Goal: Find specific fact: Locate a discrete piece of known information

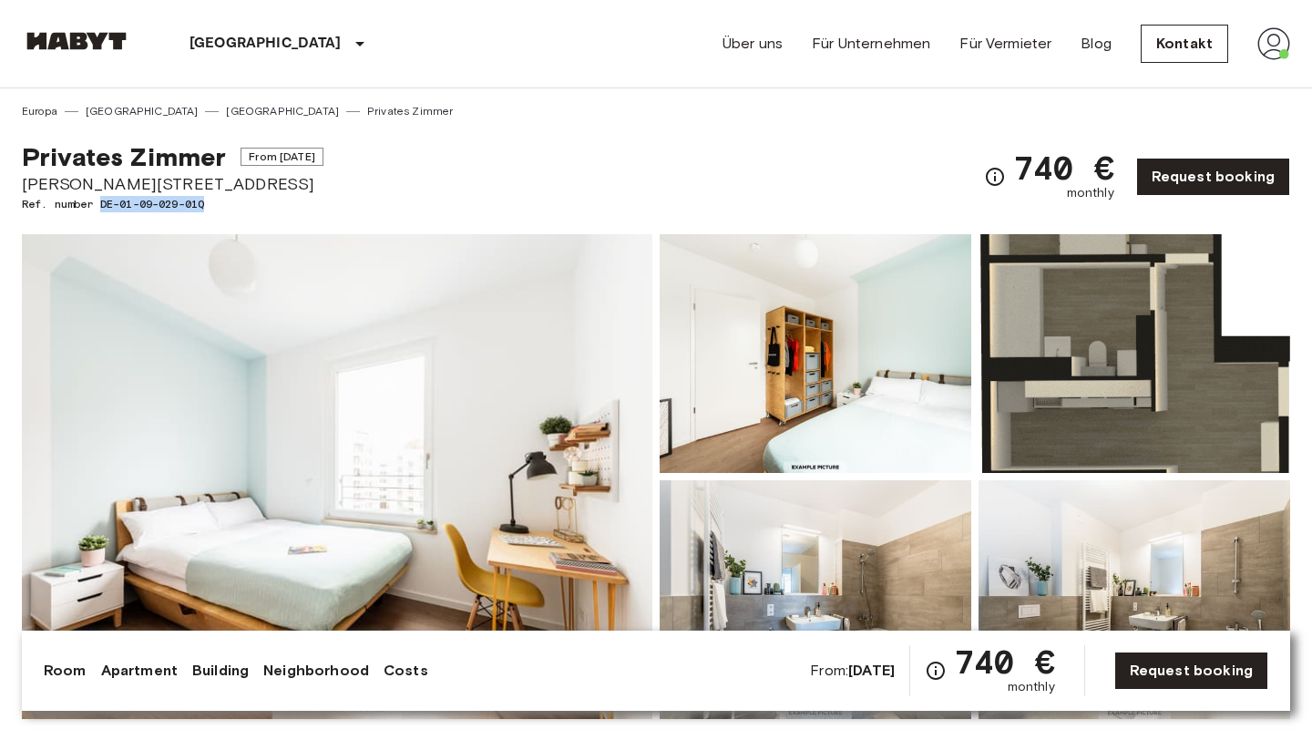
drag, startPoint x: 104, startPoint y: 200, endPoint x: 224, endPoint y: 201, distance: 120.2
click at [224, 201] on span "Ref. number DE-01-09-029-01Q" at bounding box center [172, 204] width 301 height 16
copy span "DE-01-09-029-01Q"
